Goal: Task Accomplishment & Management: Manage account settings

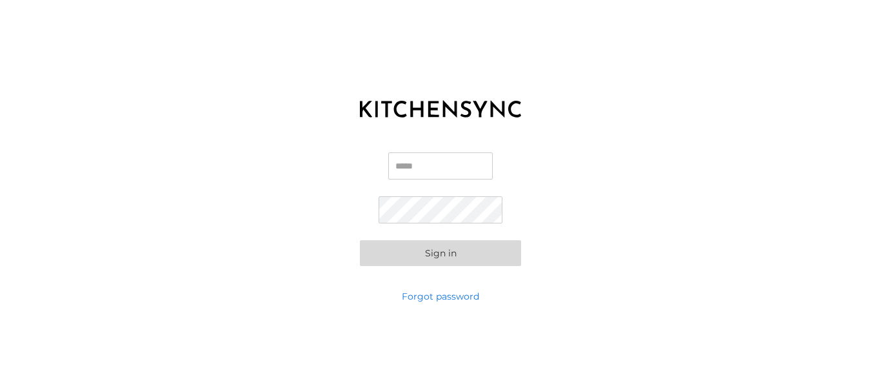
drag, startPoint x: 407, startPoint y: 162, endPoint x: 412, endPoint y: 174, distance: 12.7
click at [407, 162] on input "Email" at bounding box center [440, 165] width 105 height 27
type input "**********"
click at [477, 250] on button "Sign in" at bounding box center [440, 253] width 161 height 26
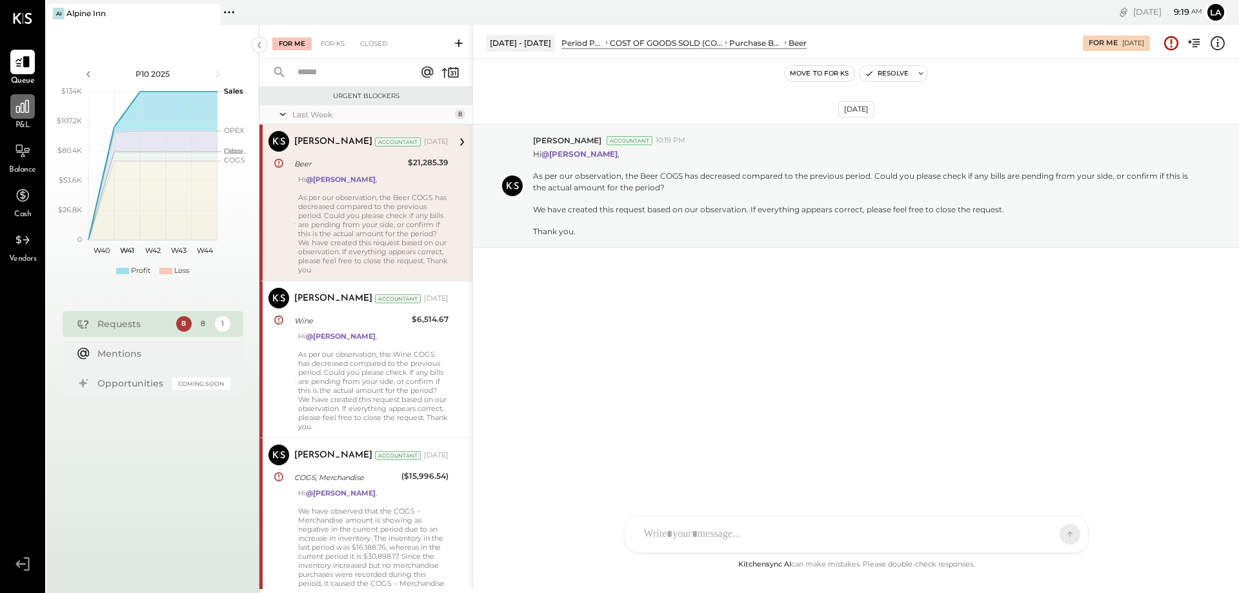
click at [21, 117] on div at bounding box center [22, 106] width 25 height 25
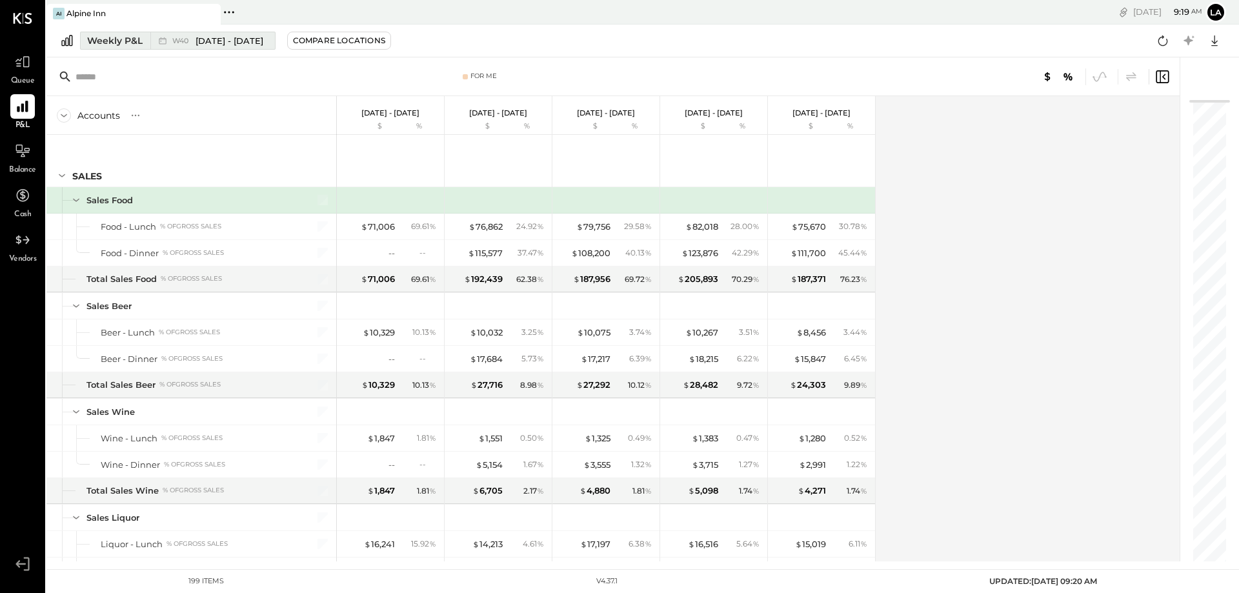
click at [206, 42] on span "Sep 29 - Oct 5, 2025" at bounding box center [230, 41] width 68 height 12
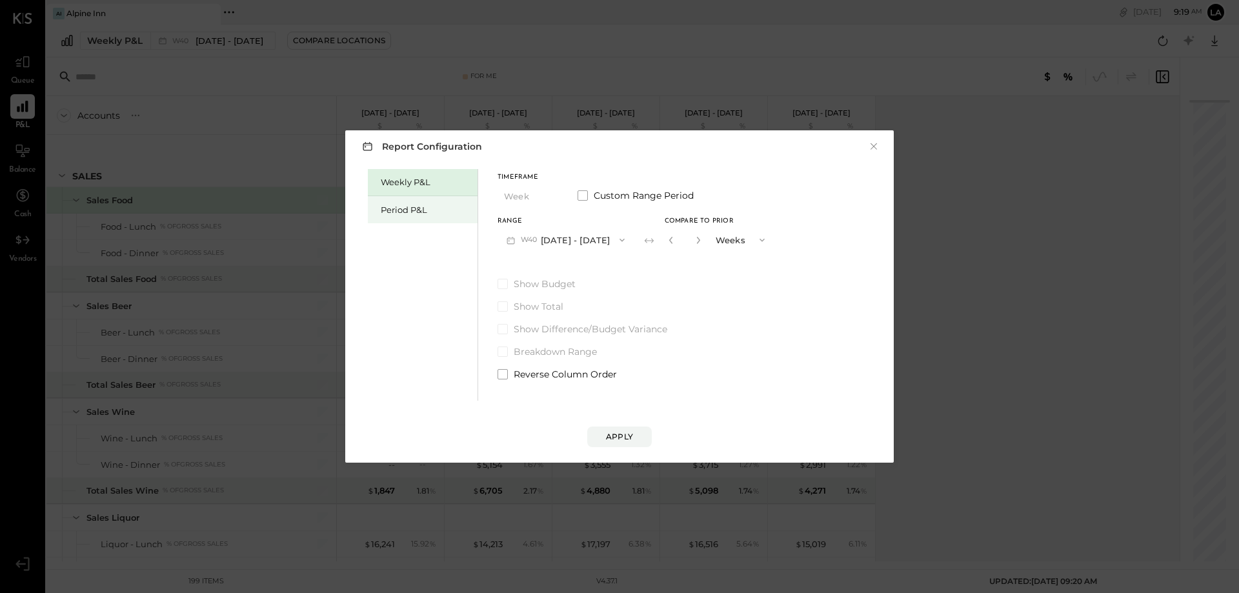
click at [425, 210] on div "Period P&L" at bounding box center [426, 210] width 90 height 12
click at [547, 198] on icon "button" at bounding box center [550, 196] width 10 height 10
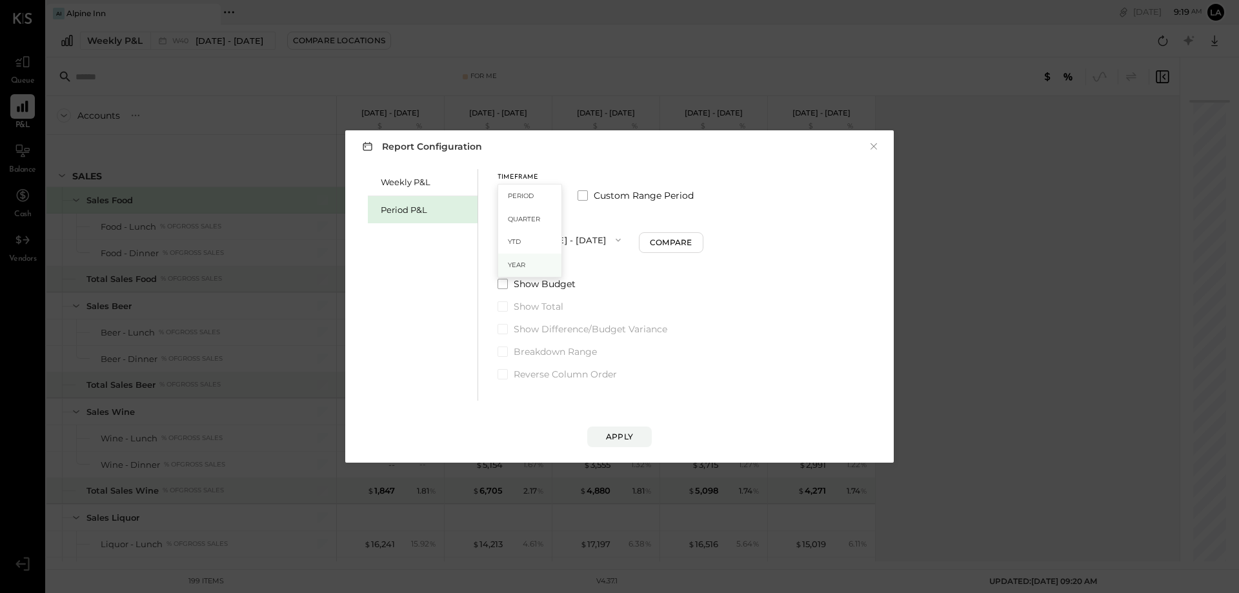
click at [530, 266] on div "Year" at bounding box center [529, 265] width 63 height 23
click at [548, 196] on icon "button" at bounding box center [550, 196] width 5 height 3
click at [781, 177] on div "Weekly P&L Period P&L Timeframe Year Period Quarter YTD Year Custom Range Perio…" at bounding box center [619, 283] width 523 height 235
click at [583, 194] on span at bounding box center [582, 195] width 10 height 10
click at [563, 238] on button "Dec 30, 2024" at bounding box center [535, 240] width 77 height 24
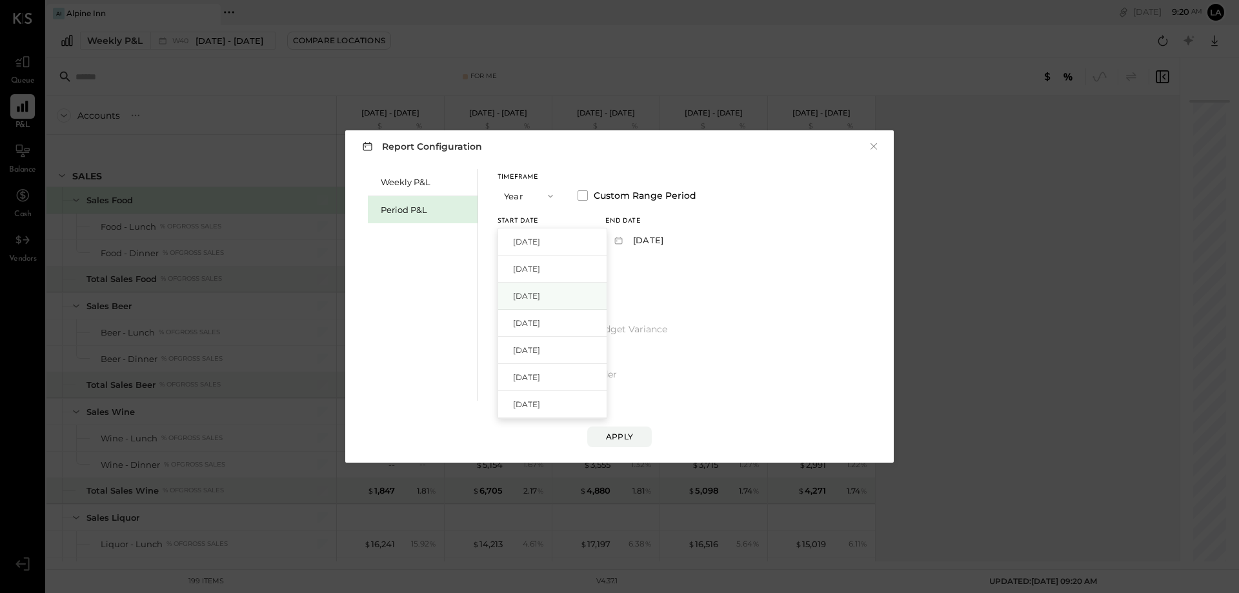
click at [568, 290] on div "Dec 26, 2022" at bounding box center [552, 296] width 108 height 27
click at [682, 241] on button "Dec 31, 2023" at bounding box center [643, 240] width 77 height 24
click at [648, 267] on span "Dec 29, 2024" at bounding box center [634, 268] width 27 height 11
click at [568, 239] on span "button" at bounding box center [559, 240] width 17 height 10
click at [540, 272] on span "Jan 1, 2024" at bounding box center [526, 268] width 27 height 11
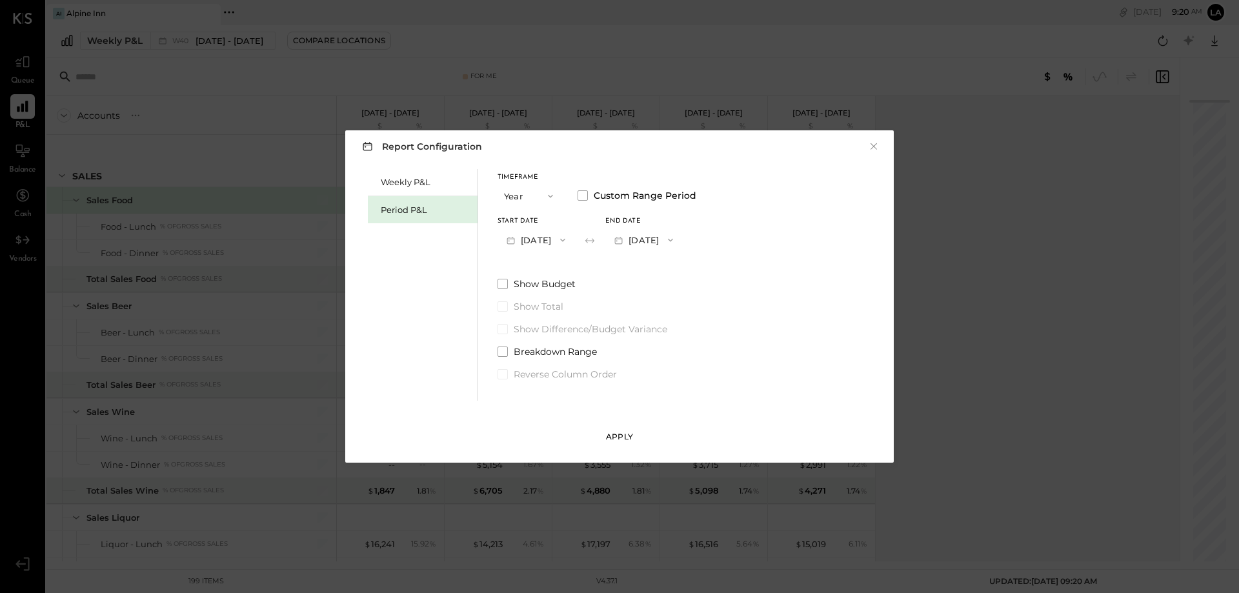
click at [623, 391] on div "Apply" at bounding box center [619, 436] width 27 height 11
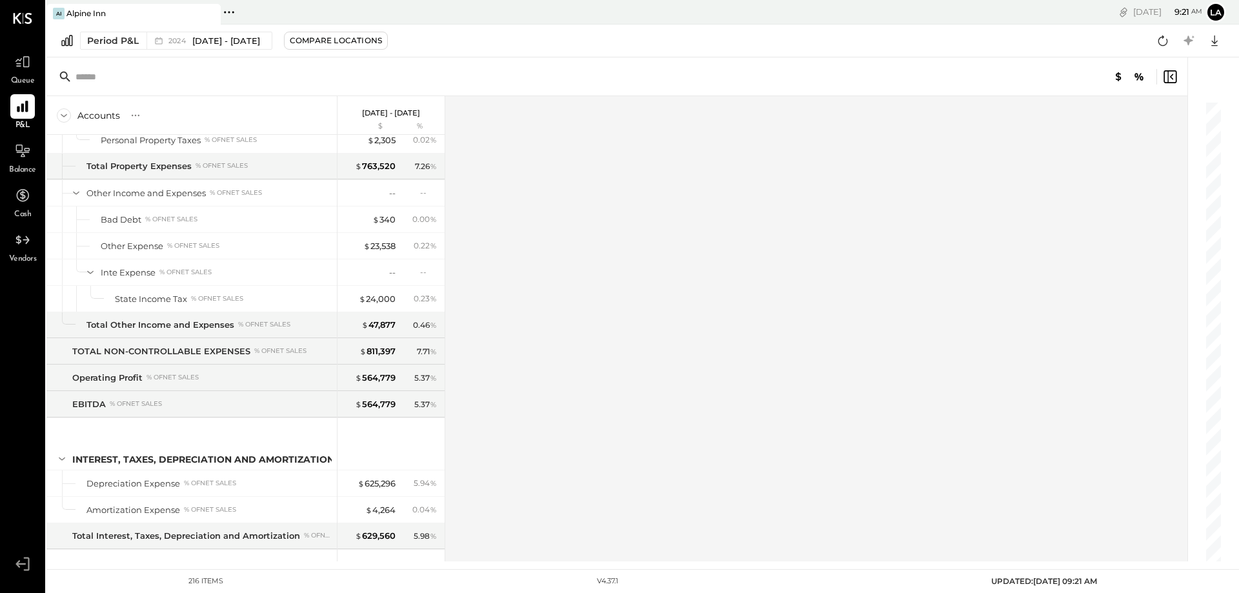
scroll to position [4786, 0]
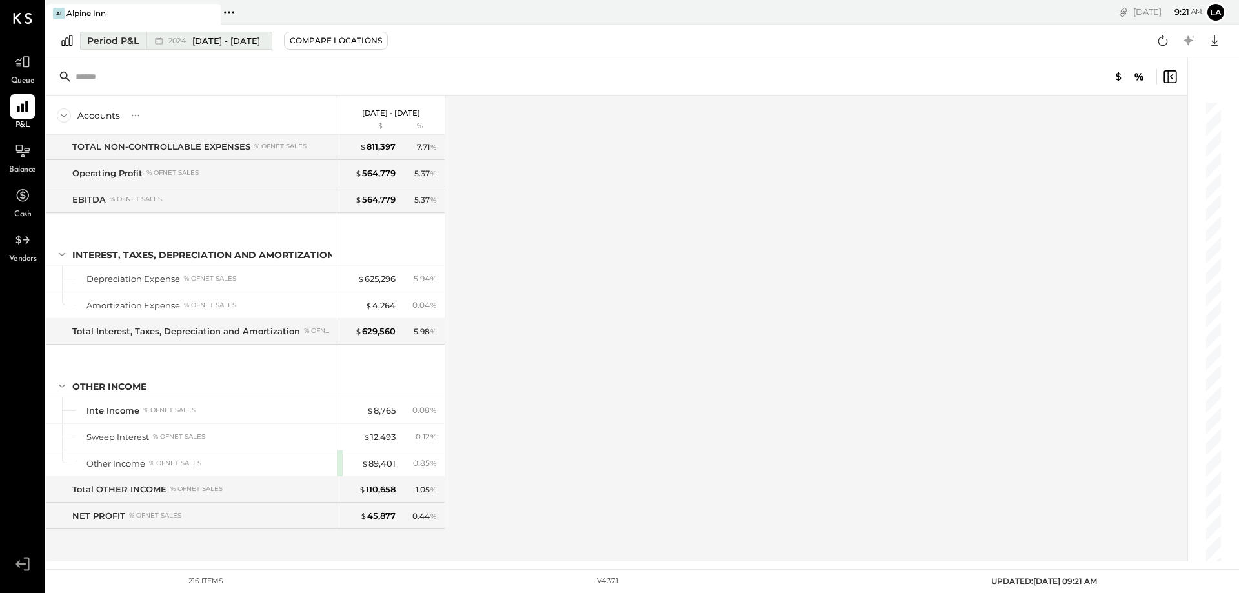
click at [112, 39] on div "Period P&L" at bounding box center [113, 40] width 52 height 13
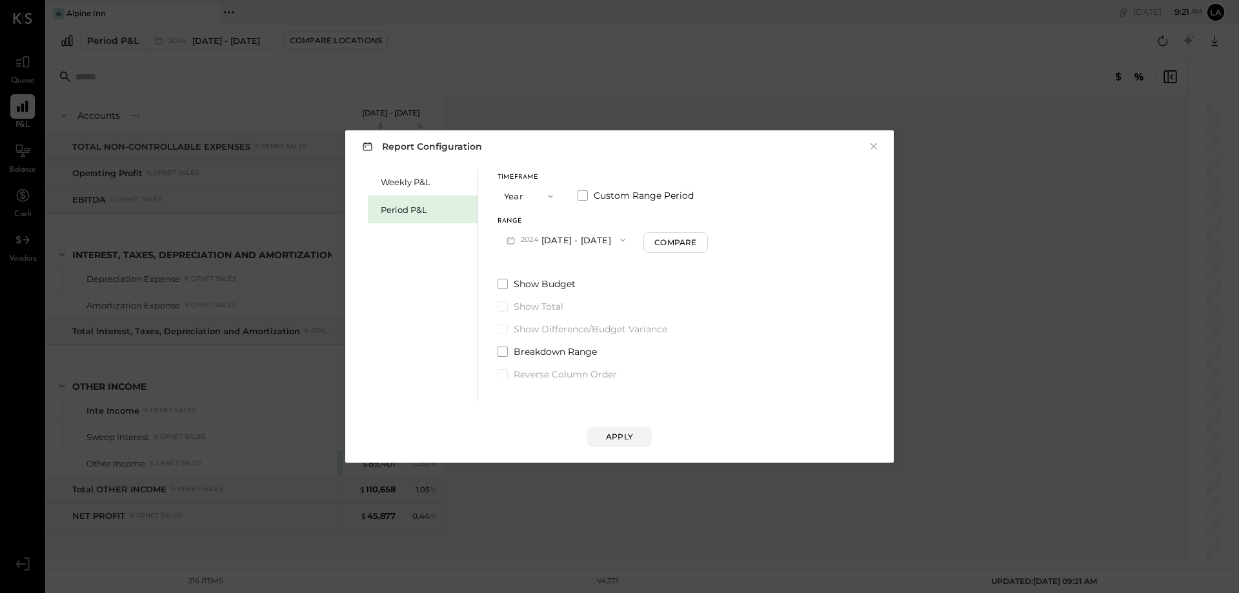
click at [537, 197] on button "Year" at bounding box center [529, 196] width 65 height 24
click at [509, 264] on span "Year" at bounding box center [516, 265] width 17 height 8
click at [696, 244] on div "Compare" at bounding box center [675, 242] width 42 height 11
click at [628, 391] on div "Apply" at bounding box center [619, 436] width 27 height 11
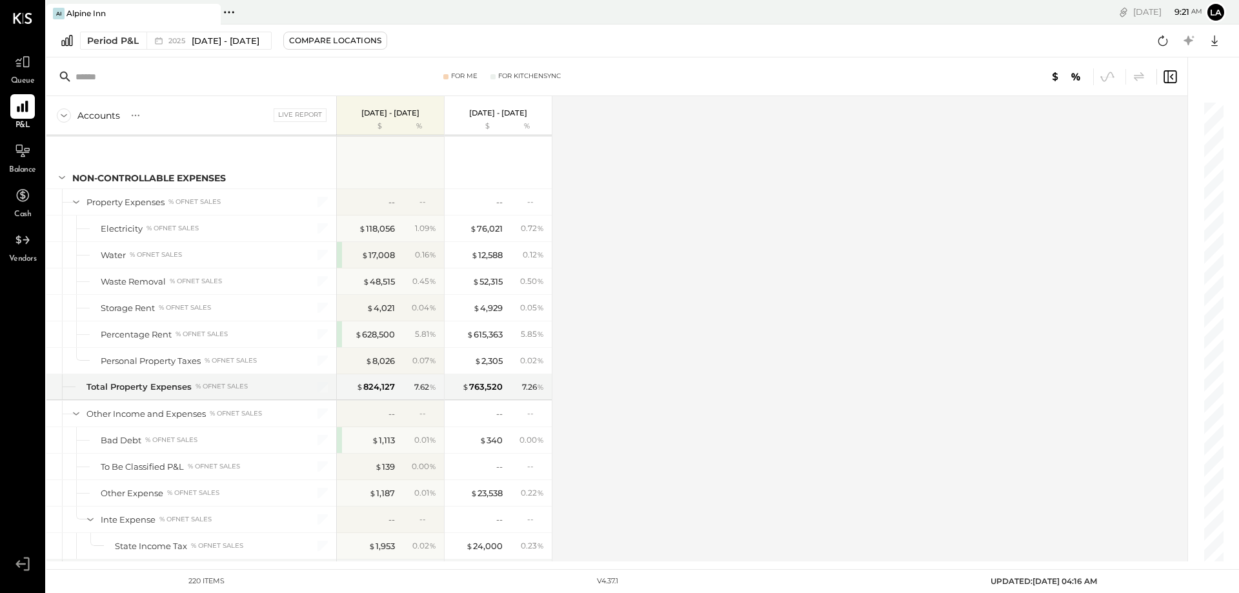
scroll to position [4892, 0]
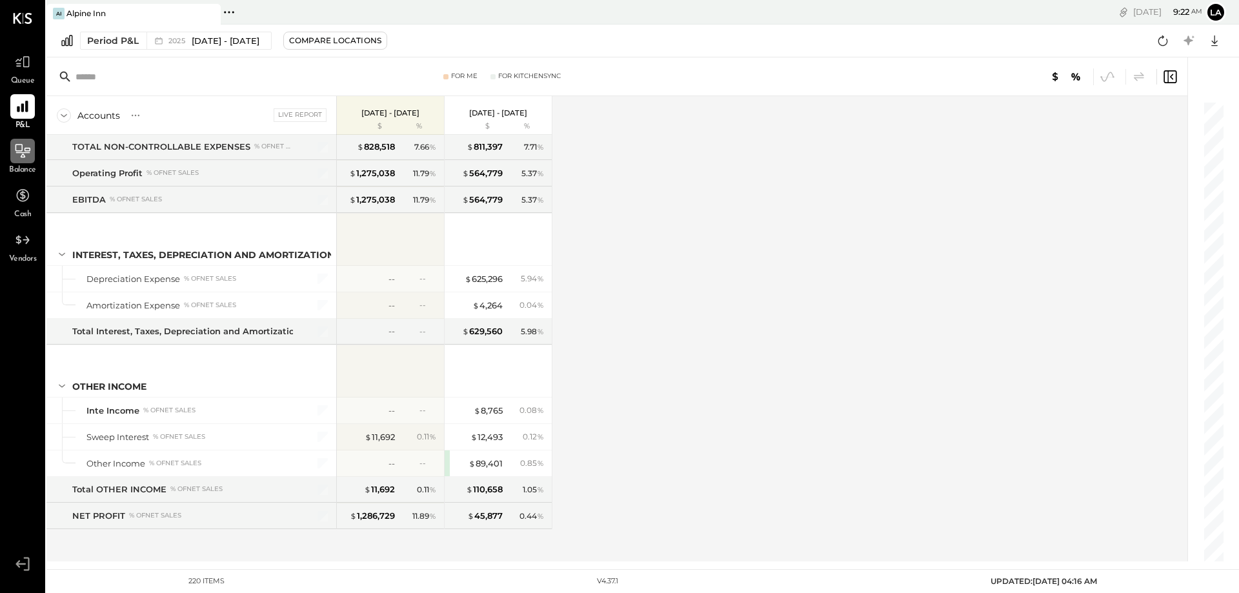
click at [23, 153] on icon at bounding box center [23, 152] width 14 height 1
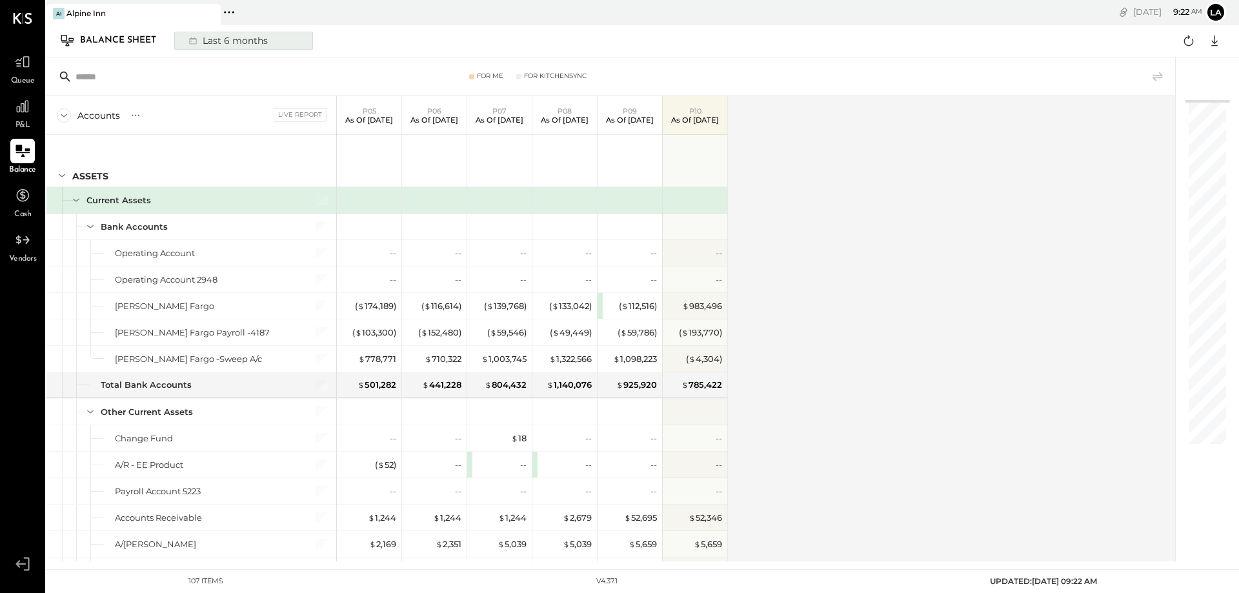
click at [243, 46] on div "Last 6 months" at bounding box center [227, 40] width 92 height 17
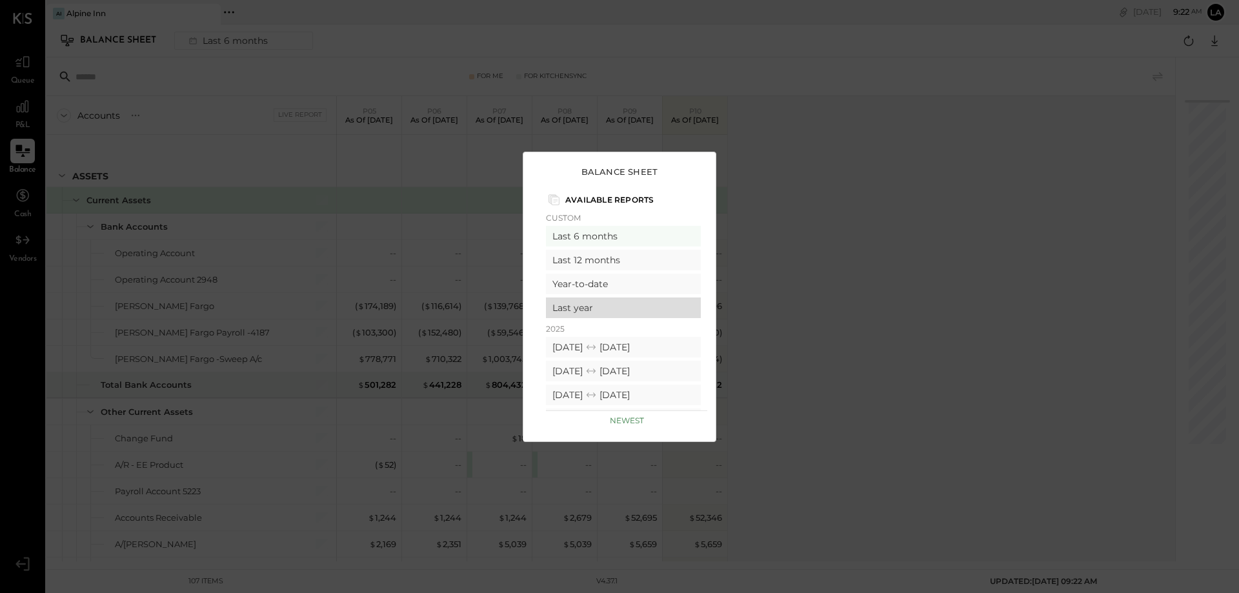
click at [588, 306] on div "Last year" at bounding box center [623, 307] width 155 height 21
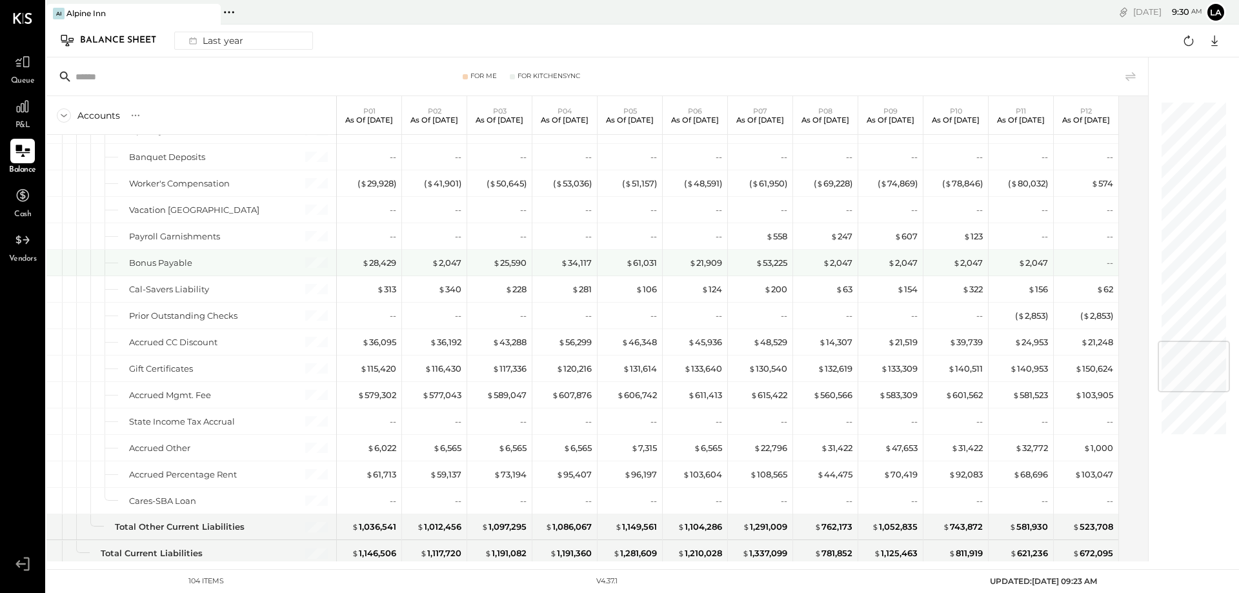
scroll to position [1936, 0]
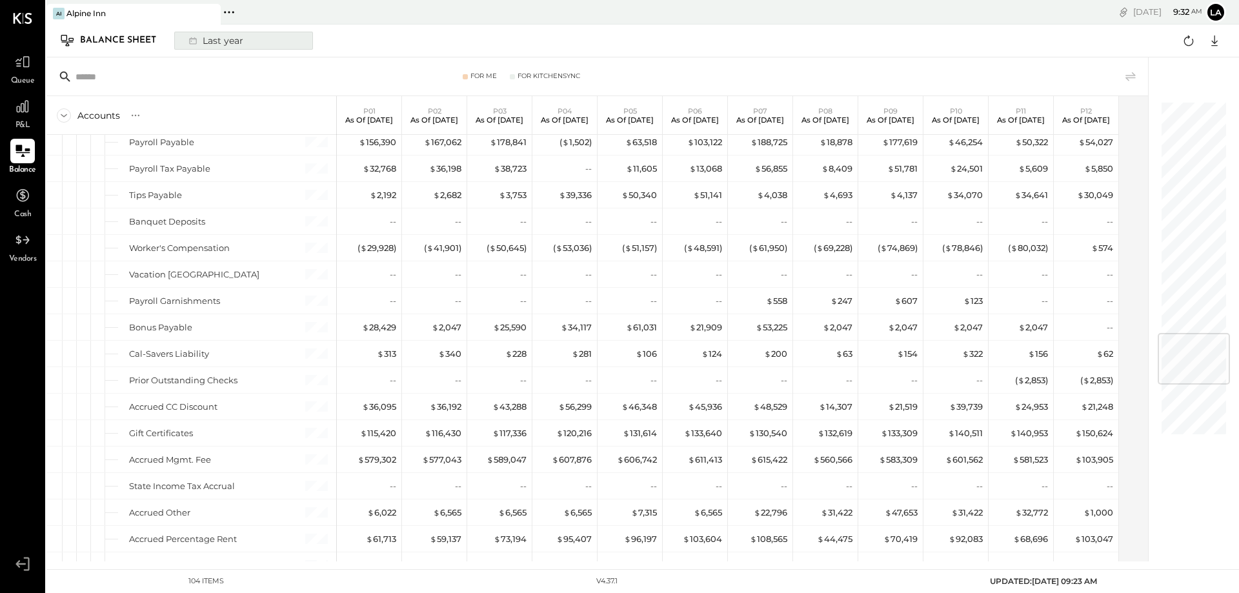
click at [278, 41] on button "Last year" at bounding box center [243, 41] width 139 height 18
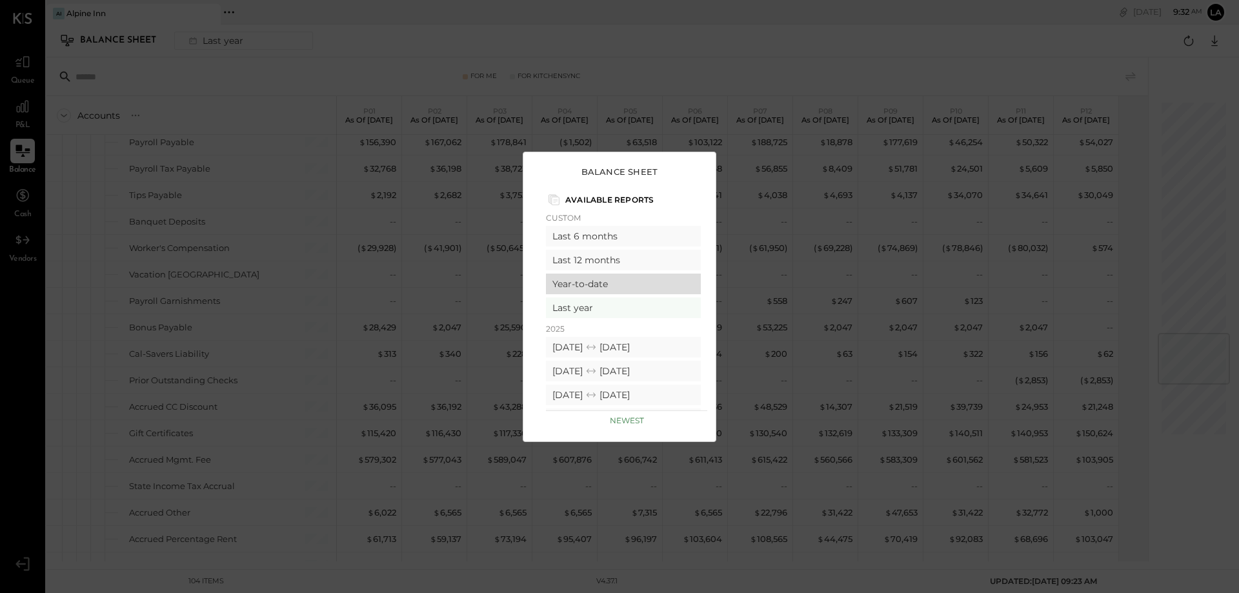
click at [617, 286] on div "Year-to-date" at bounding box center [623, 284] width 155 height 21
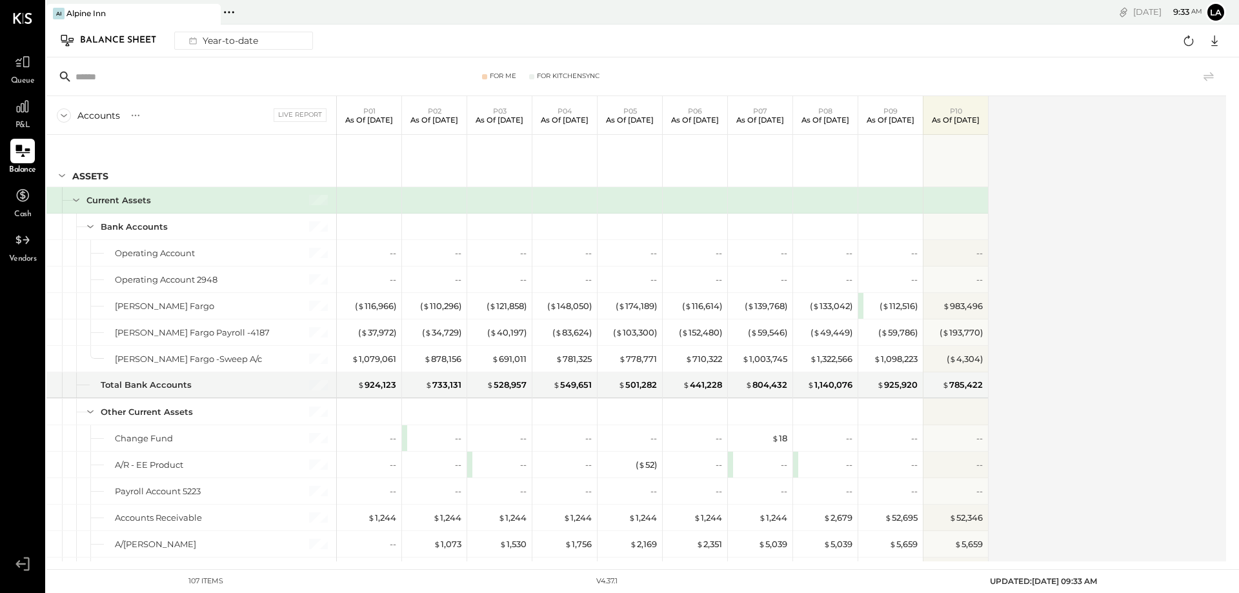
click at [881, 385] on div "Accounts S GL Live Report P01 As of Feb 2nd 2025 P02 As of Mar 2nd 2025 P03 As …" at bounding box center [636, 328] width 1181 height 465
click at [881, 339] on div "Accounts S GL Live Report P01 As of Feb 2nd 2025 P02 As of Mar 2nd 2025 P03 As …" at bounding box center [636, 328] width 1181 height 465
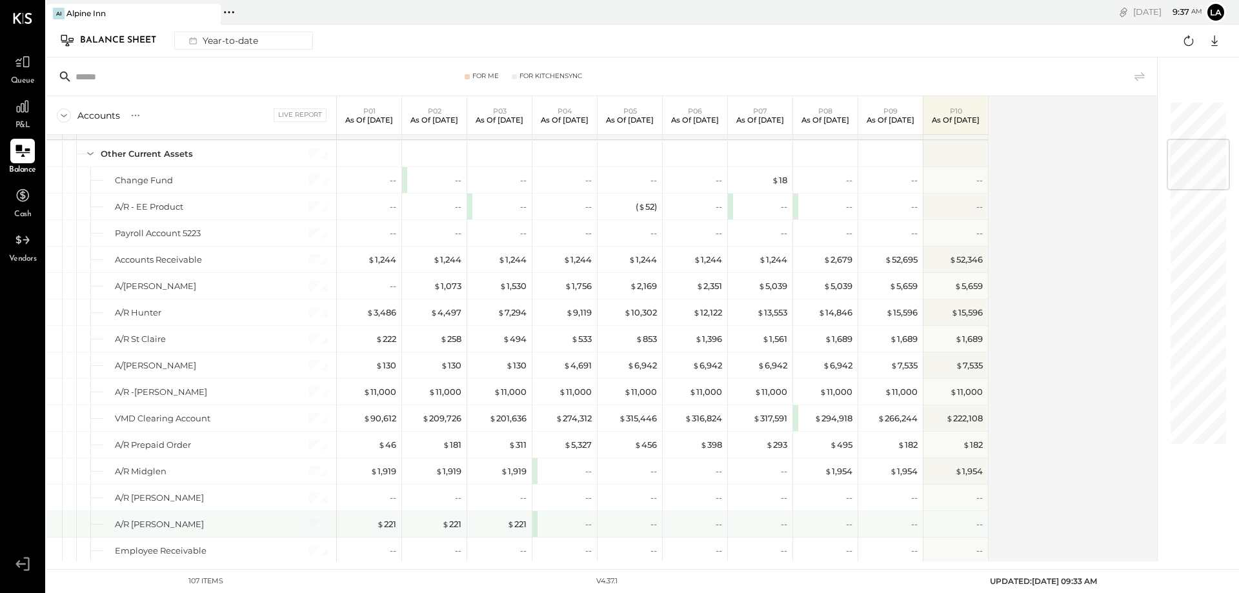
scroll to position [323, 0]
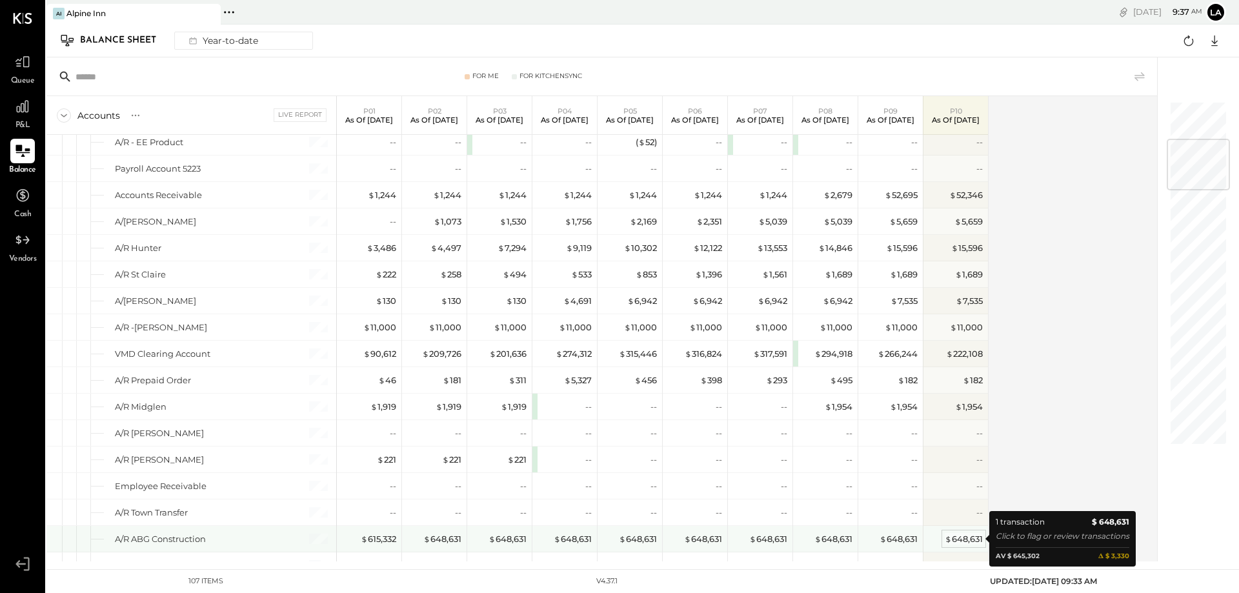
click at [881, 391] on div "$ 648,631" at bounding box center [964, 539] width 38 height 12
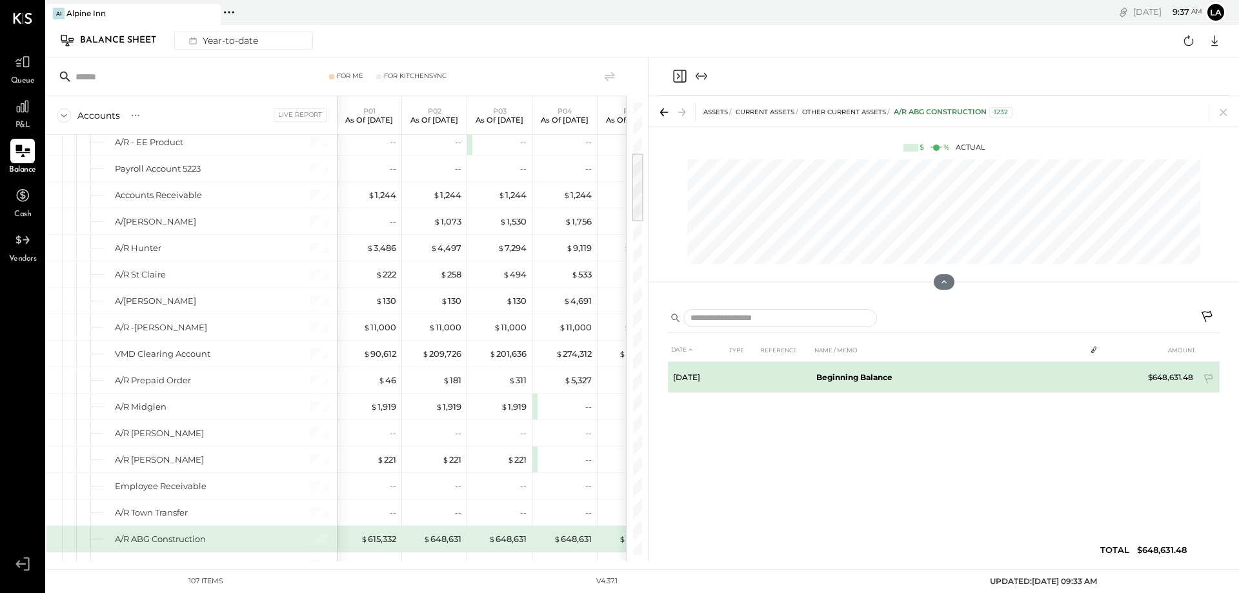
click at [881, 374] on td "$648,631.48" at bounding box center [1170, 377] width 55 height 31
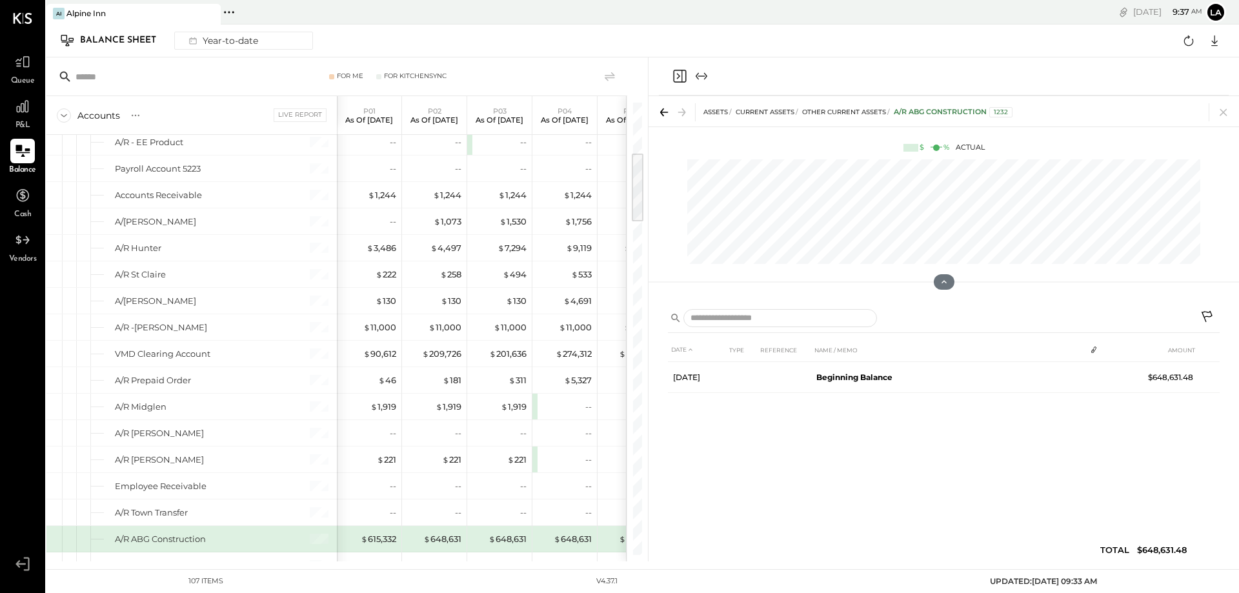
click at [881, 111] on div "1232" at bounding box center [1000, 112] width 23 height 10
click at [881, 108] on div "A/R ABG Construction 1232" at bounding box center [953, 112] width 119 height 10
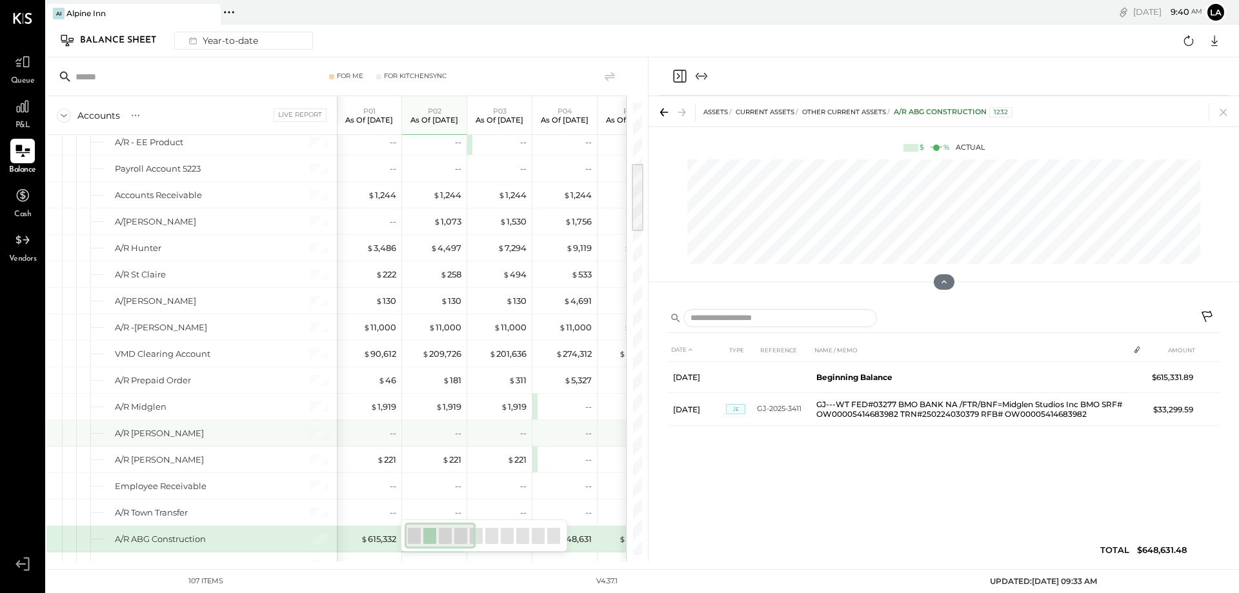
scroll to position [387, 0]
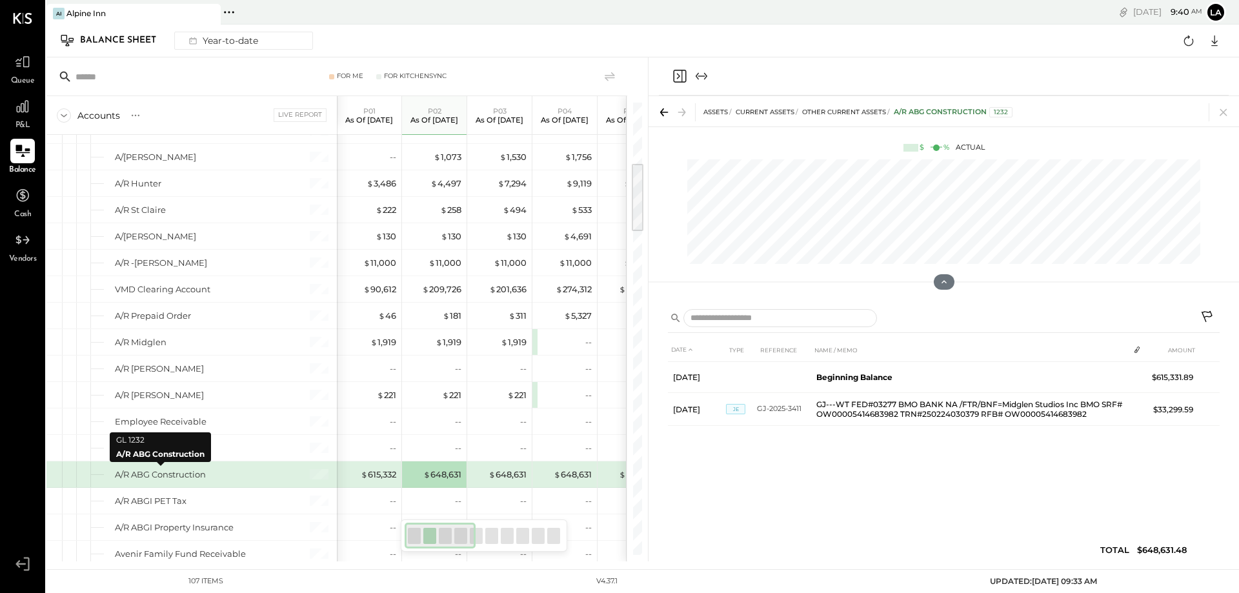
click at [179, 391] on div "A/R ABG Construction" at bounding box center [160, 474] width 91 height 12
click at [163, 391] on div "A/R ABG Construction" at bounding box center [160, 474] width 91 height 12
click at [157, 391] on div "A/R ABG Construction" at bounding box center [160, 474] width 91 height 12
click at [881, 391] on div "DATE TYPE REFERENCE NAME / MEMO AMOUNT Feb 3, 25 Beginning Balance $615,331.89 …" at bounding box center [944, 453] width 552 height 230
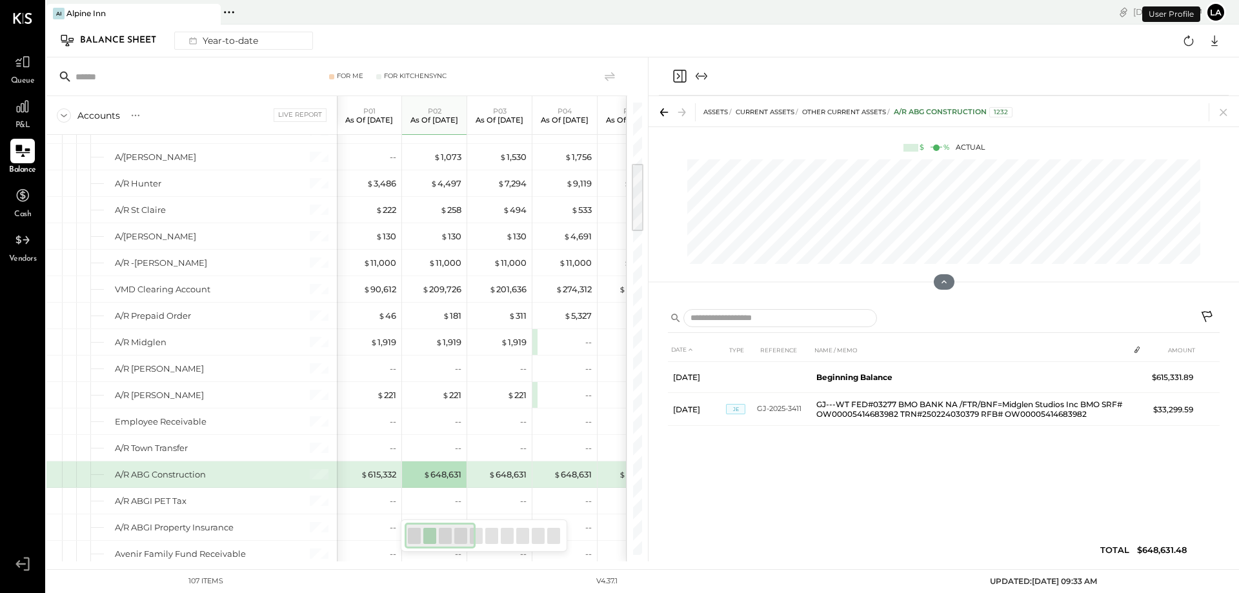
click at [881, 15] on button "La" at bounding box center [1215, 12] width 21 height 21
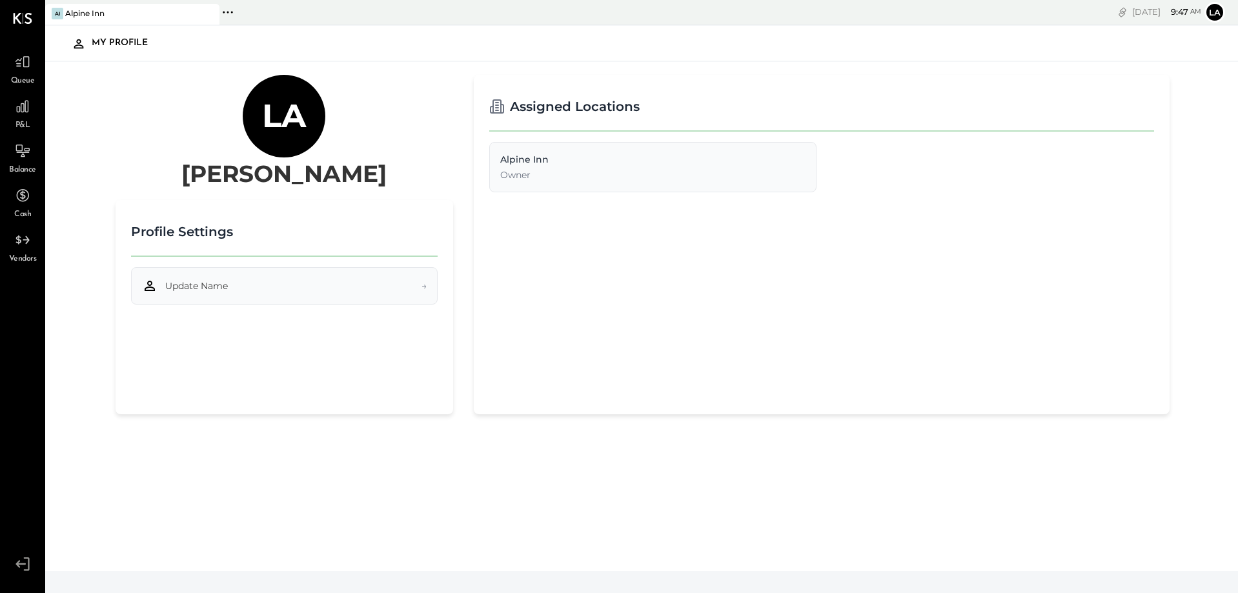
click at [364, 282] on button "Update Name →" at bounding box center [284, 285] width 306 height 37
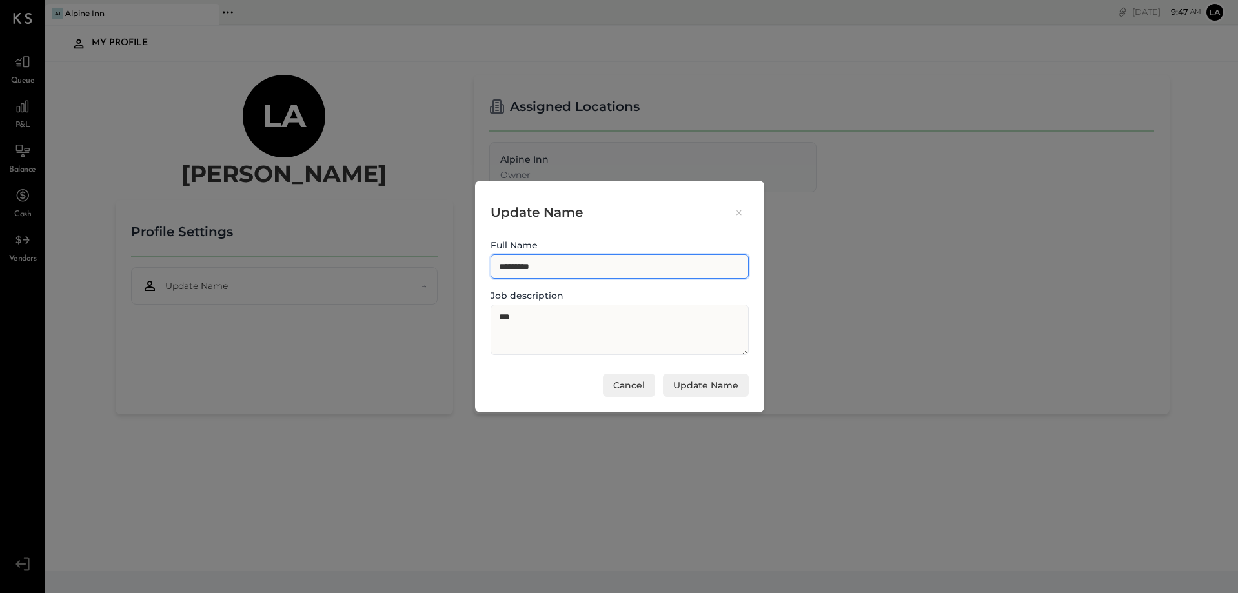
click at [553, 262] on input "*********" at bounding box center [619, 266] width 258 height 25
type input "*********"
click at [732, 387] on button "Update Name" at bounding box center [706, 385] width 86 height 23
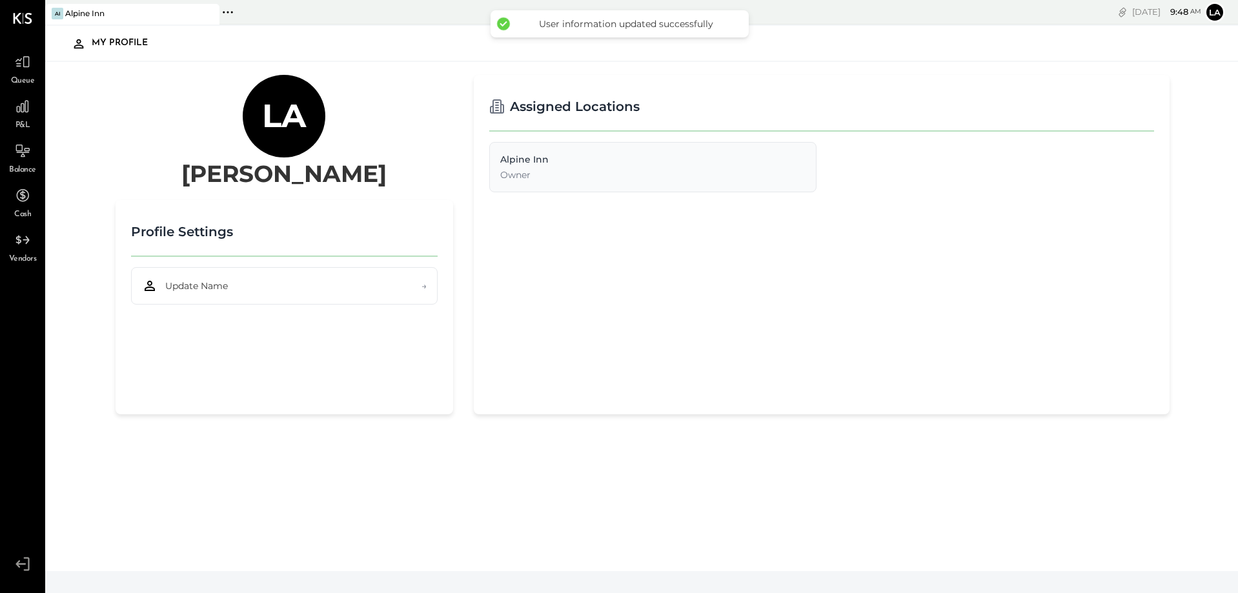
click at [22, 391] on icon at bounding box center [22, 563] width 23 height 19
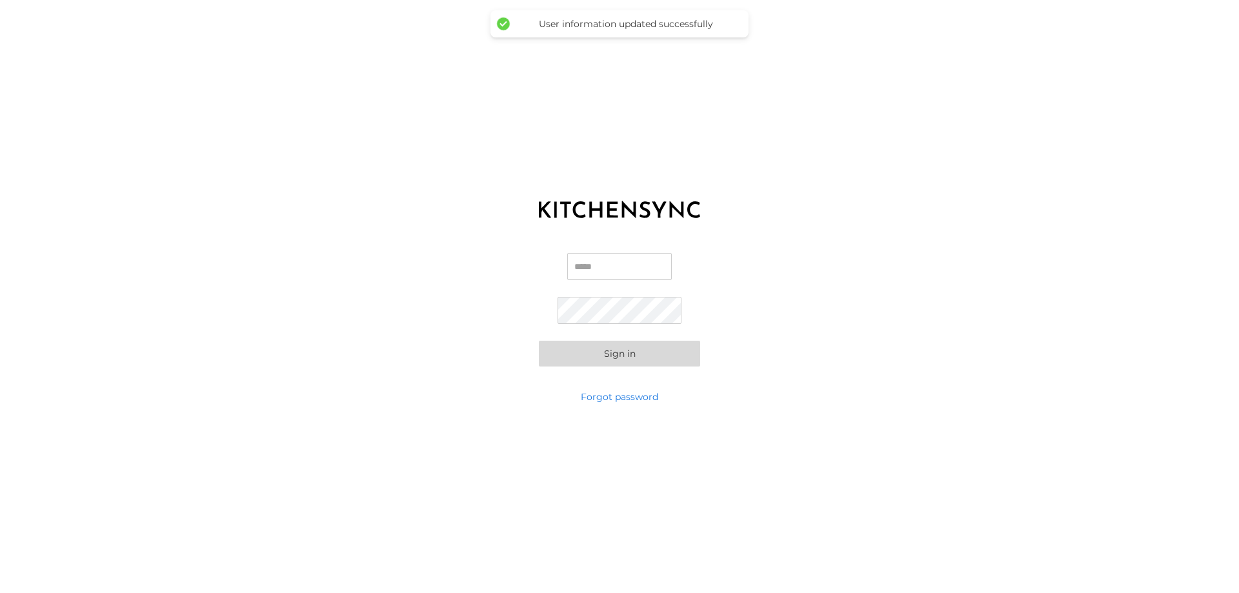
type input "**********"
